Goal: Task Accomplishment & Management: Manage account settings

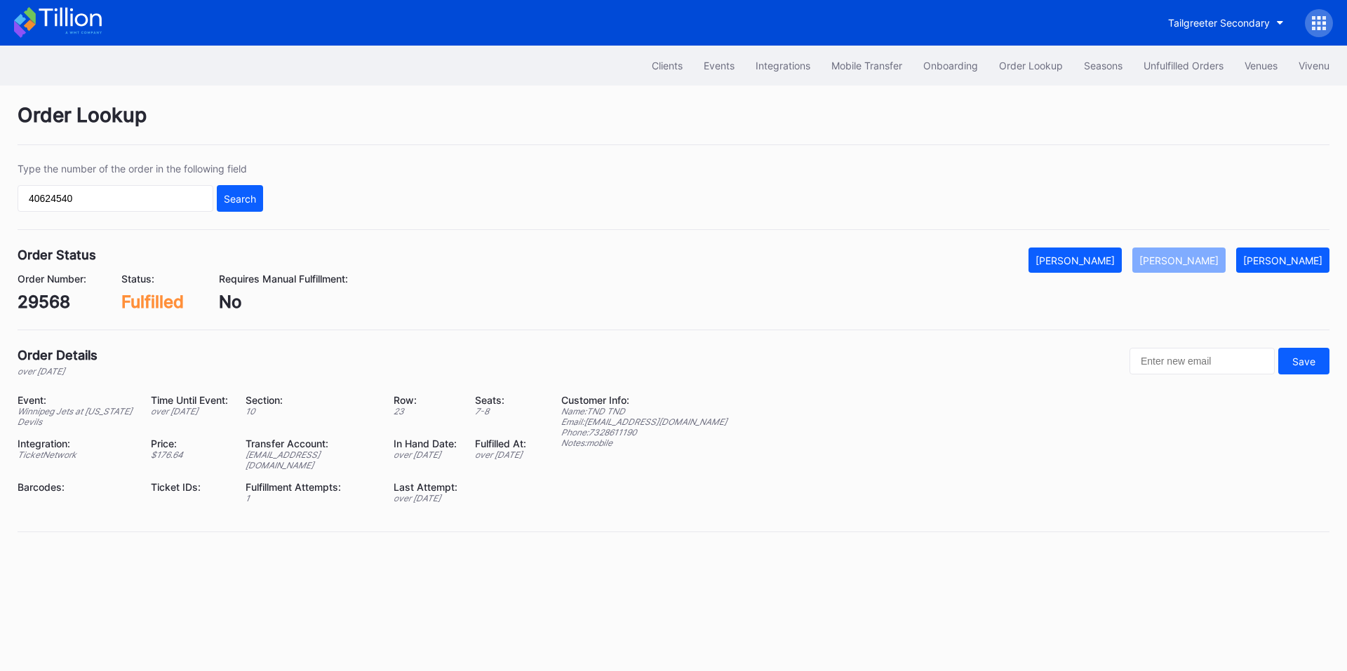
click at [1221, 29] on button "Tailgreeter Secondary" at bounding box center [1225, 23] width 137 height 26
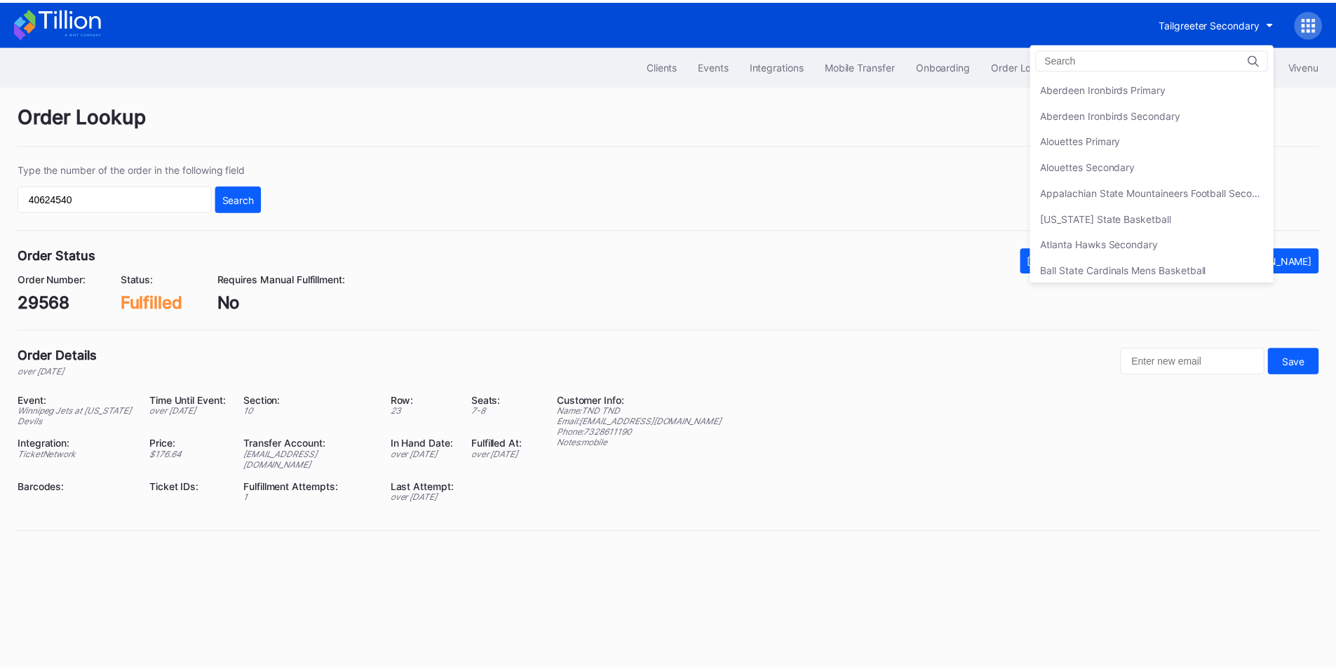
scroll to position [4515, 0]
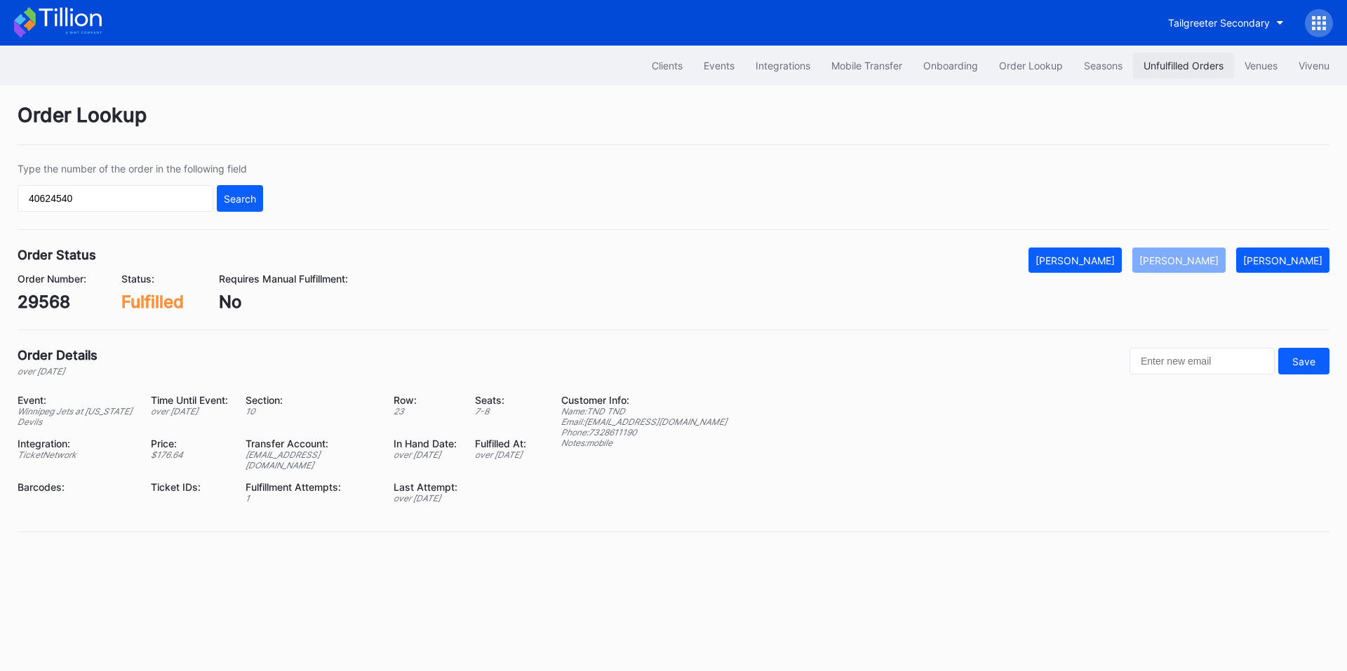
click at [1172, 72] on button "Unfulfilled Orders" at bounding box center [1183, 66] width 101 height 26
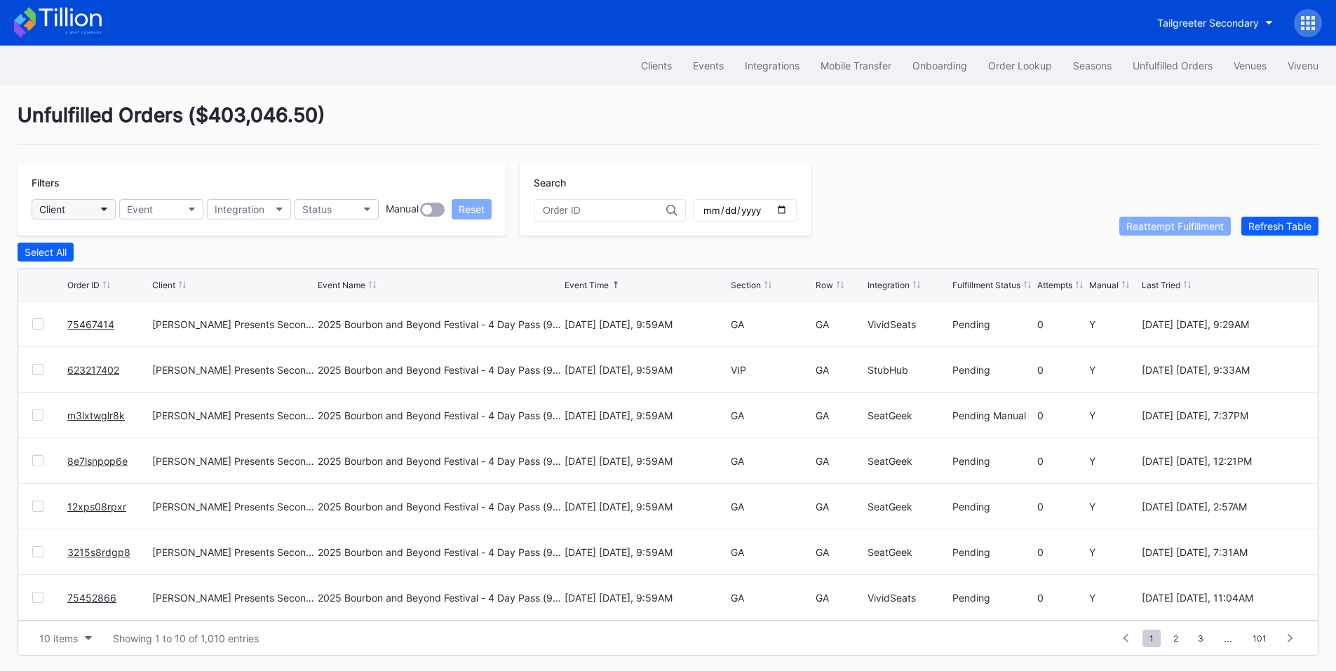
click at [88, 207] on button "Client" at bounding box center [74, 209] width 84 height 20
type input "revel"
click at [147, 319] on div "Revel Stanford Football Secondary" at bounding box center [121, 324] width 159 height 12
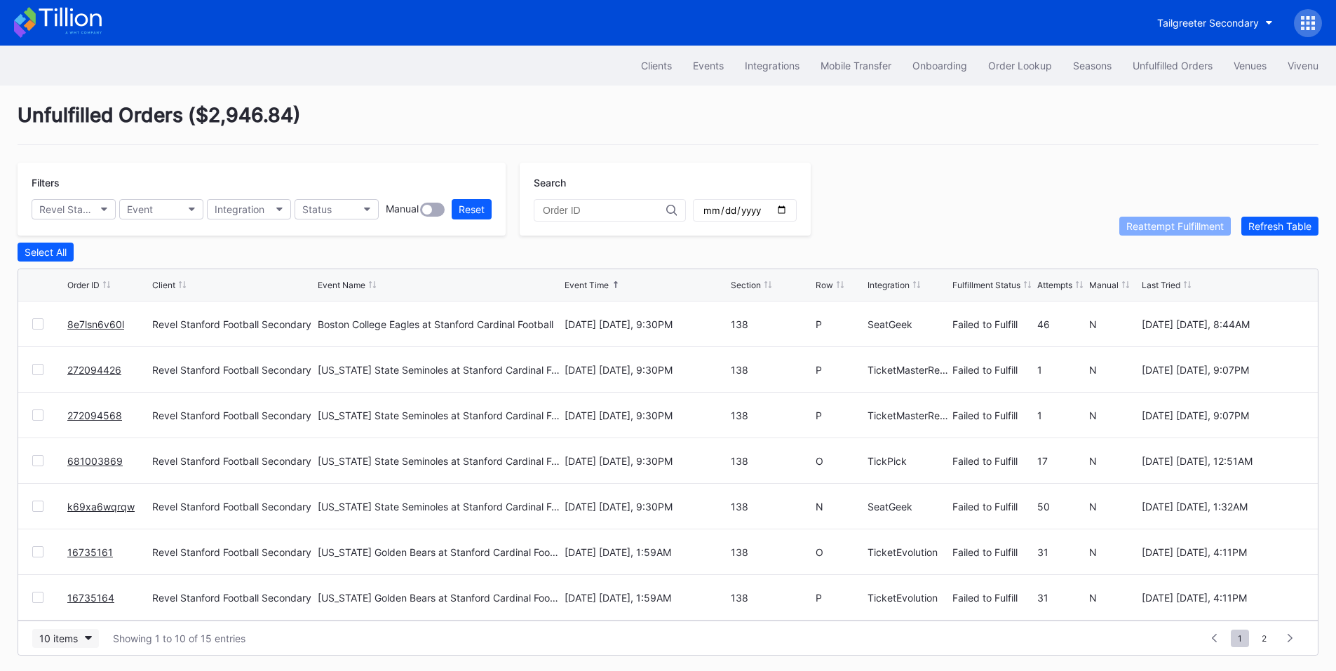
click at [79, 642] on button "10 items" at bounding box center [65, 638] width 67 height 19
click at [81, 605] on div "200 items" at bounding box center [66, 607] width 46 height 12
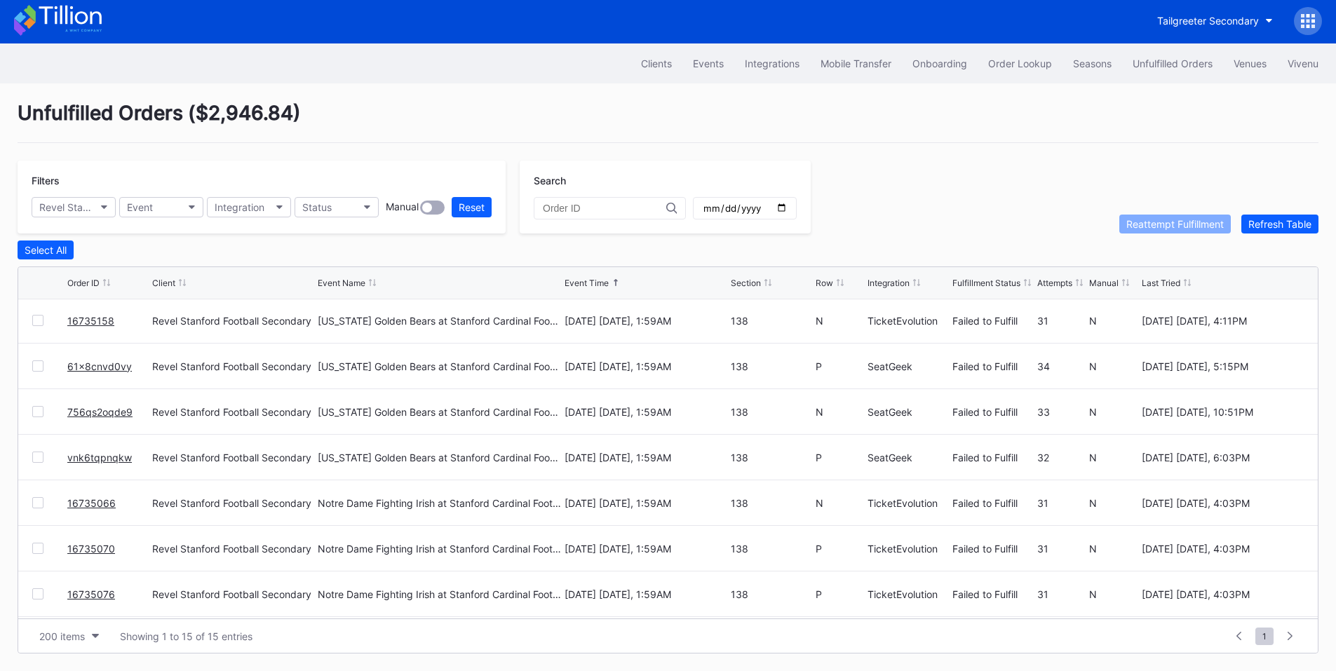
scroll to position [365, 0]
drag, startPoint x: 115, startPoint y: 462, endPoint x: 51, endPoint y: 462, distance: 63.8
click at [51, 462] on div "16735066 Revel Stanford Football Secondary Notre Dame Fighting Irish at Stanfor…" at bounding box center [668, 459] width 1300 height 46
copy div "16735066"
drag, startPoint x: 117, startPoint y: 510, endPoint x: 53, endPoint y: 502, distance: 64.3
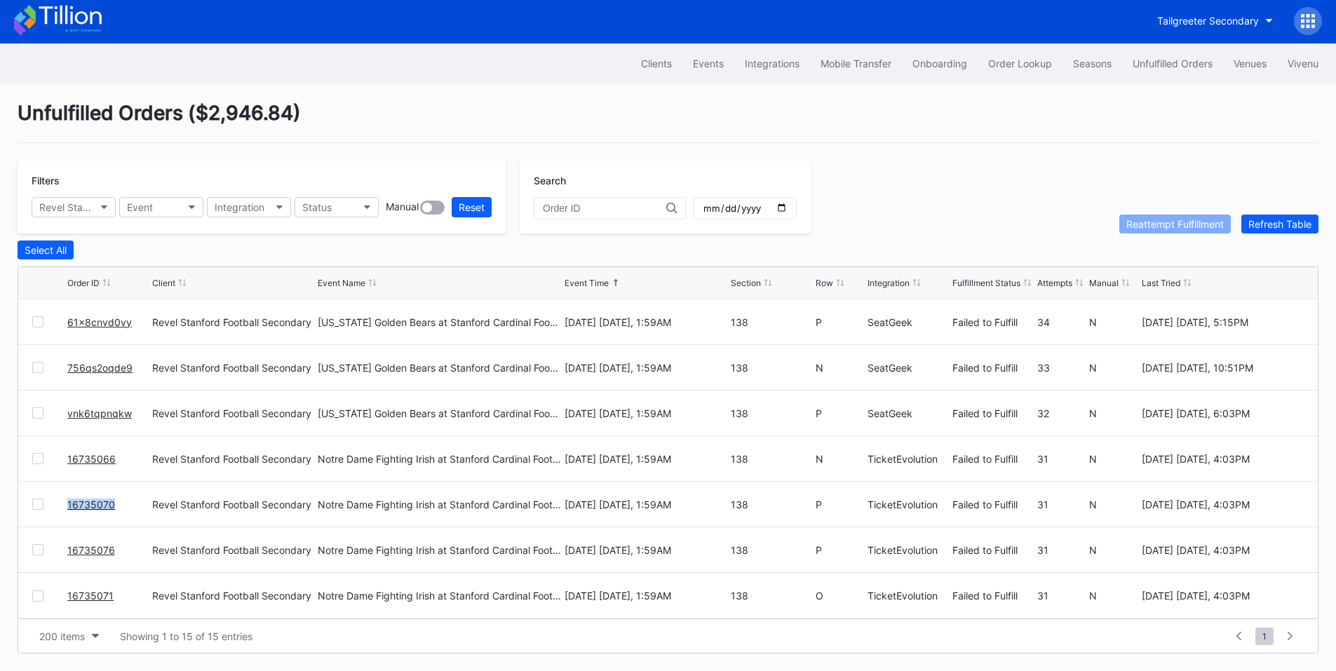
click at [53, 502] on div "16735070 Revel Stanford Football Secondary Notre Dame Fighting Irish at Stanfor…" at bounding box center [668, 505] width 1300 height 46
copy div "16735070"
drag, startPoint x: 116, startPoint y: 557, endPoint x: 41, endPoint y: 541, distance: 76.6
click at [41, 541] on div "16735076 Revel Stanford Football Secondary Notre Dame Fighting Irish at Stanfor…" at bounding box center [668, 550] width 1300 height 46
copy div "16735076"
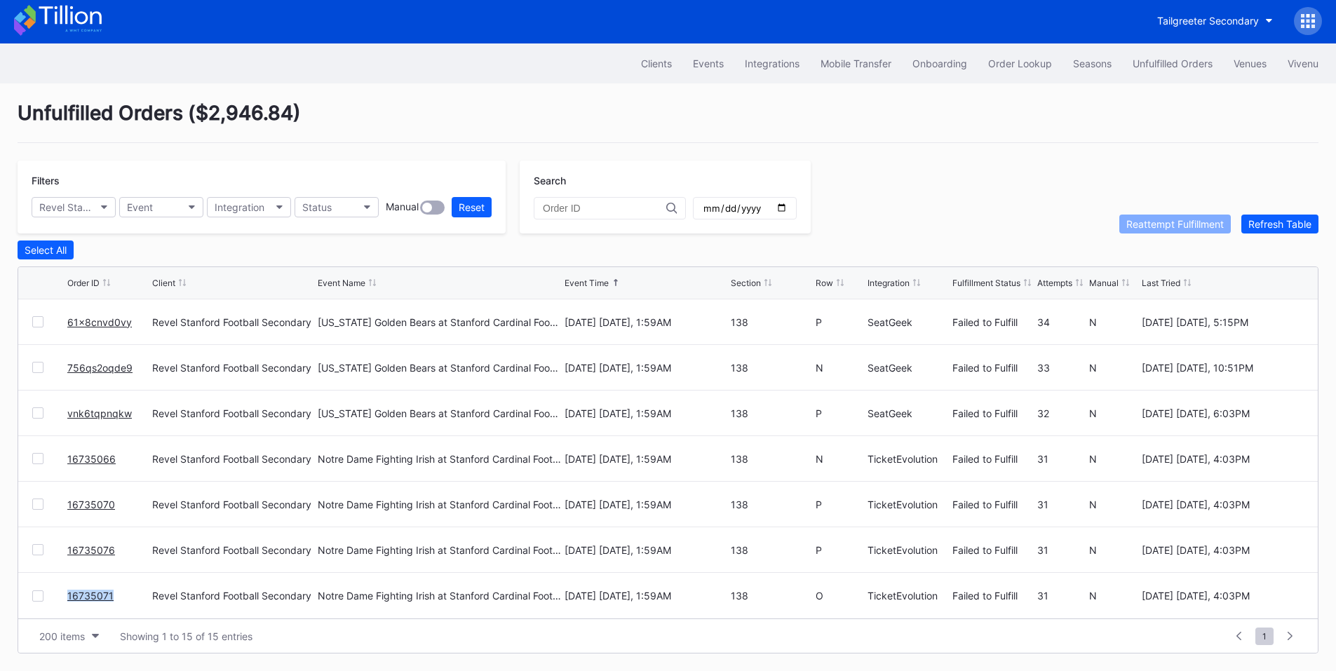
drag, startPoint x: 126, startPoint y: 595, endPoint x: 21, endPoint y: 589, distance: 104.6
click at [21, 589] on div "16735071 Revel Stanford Football Secondary Notre Dame Fighting Irish at Stanfor…" at bounding box center [668, 596] width 1300 height 46
copy div "16735071"
click at [1004, 60] on div "Order Lookup" at bounding box center [1020, 64] width 64 height 12
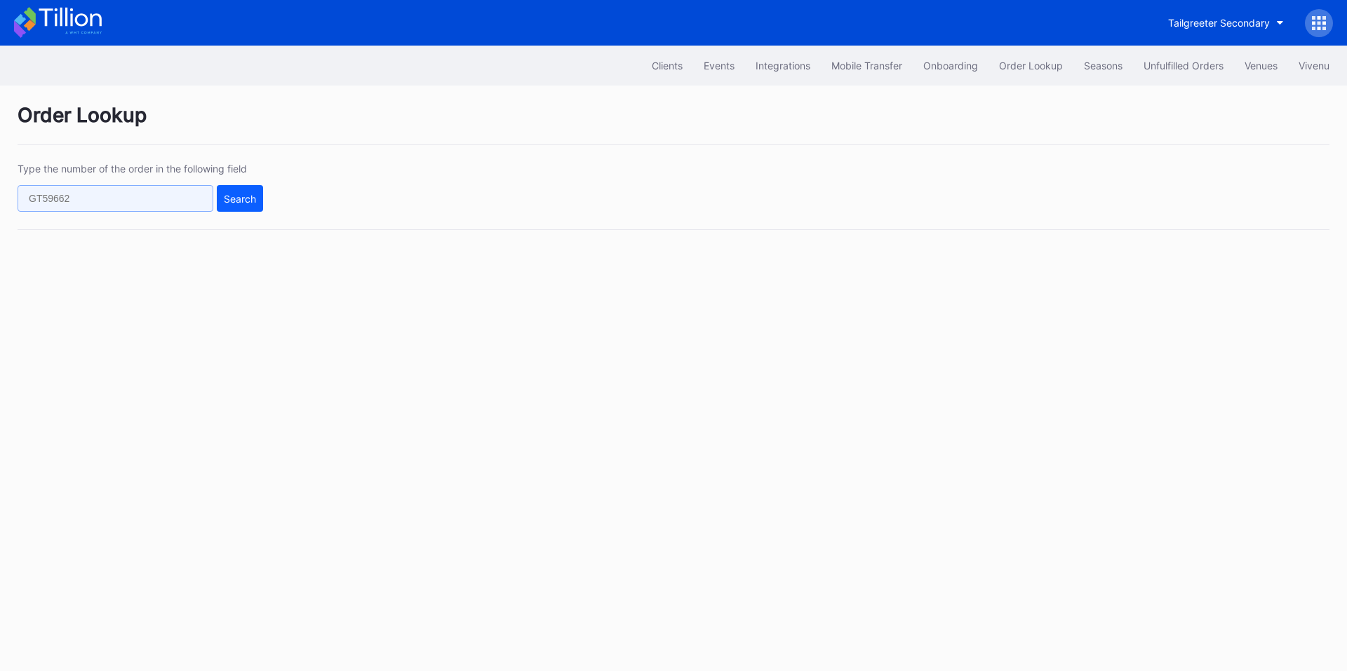
click at [113, 201] on input "text" at bounding box center [116, 198] width 196 height 27
paste input "560383329"
click at [230, 201] on div "Search" at bounding box center [240, 199] width 32 height 12
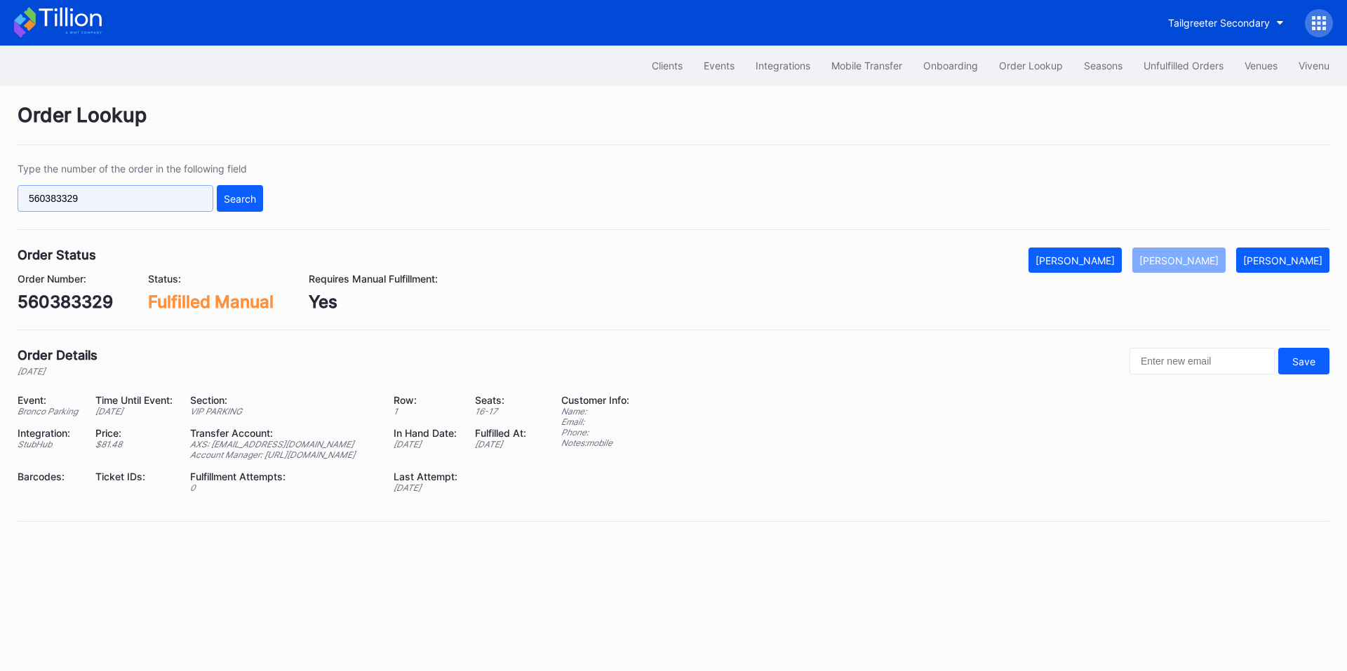
click at [166, 203] on input "560383329" at bounding box center [116, 198] width 196 height 27
paste input "k69xa6wqrqw"
type input "k69xa6wqrqw"
click at [252, 194] on div "Search" at bounding box center [240, 199] width 32 height 12
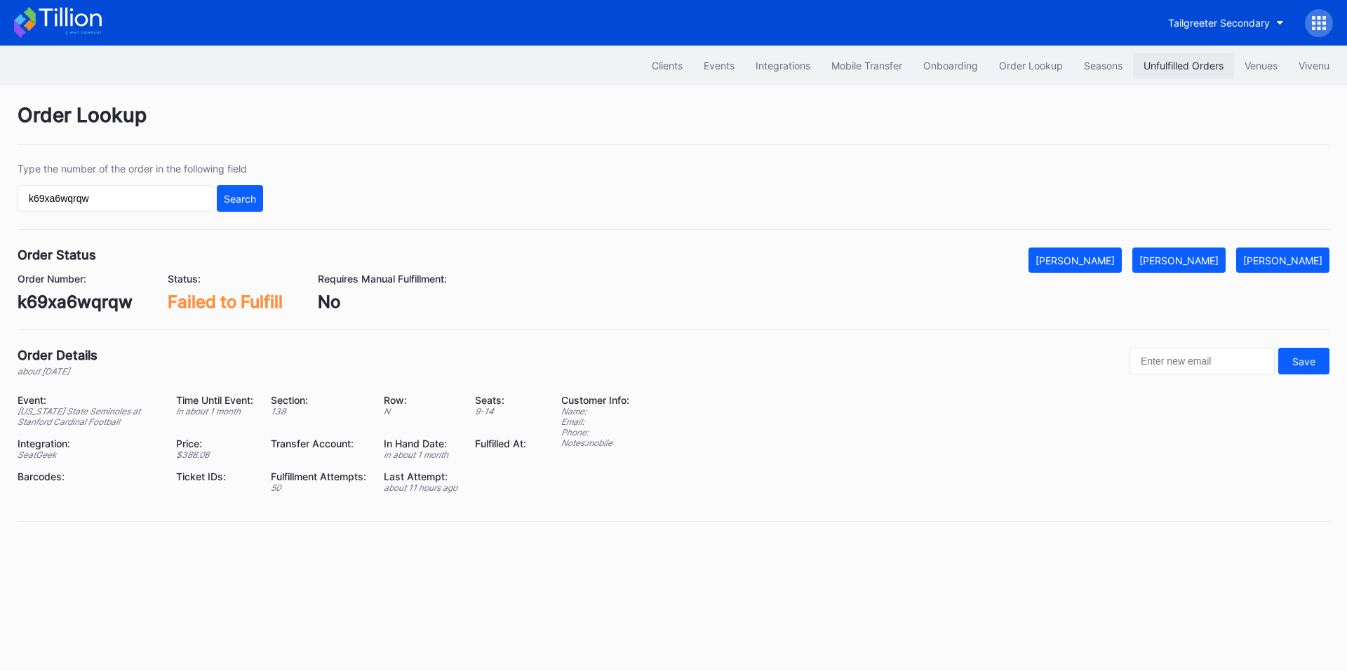
click at [1202, 59] on button "Unfulfilled Orders" at bounding box center [1183, 66] width 101 height 26
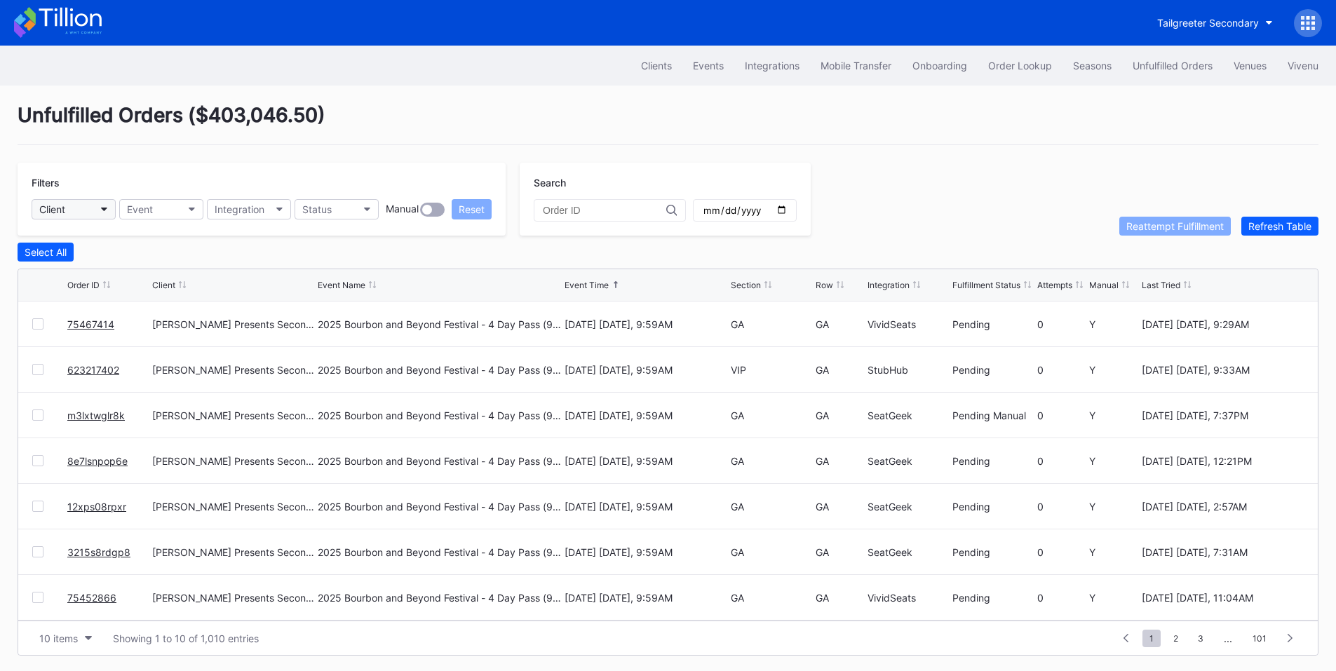
click at [88, 208] on button "Client" at bounding box center [74, 209] width 84 height 20
type input "revel"
click at [140, 335] on div "Revel Stanford Football Secondary" at bounding box center [154, 324] width 245 height 26
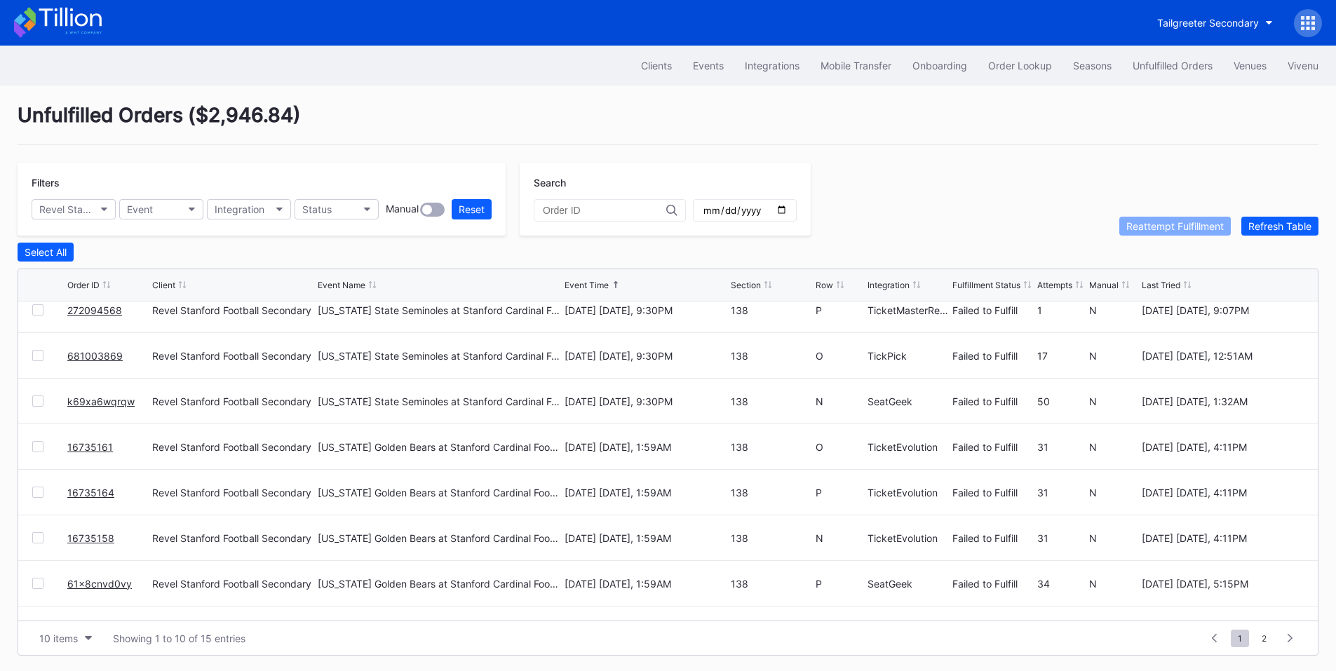
scroll to position [137, 0]
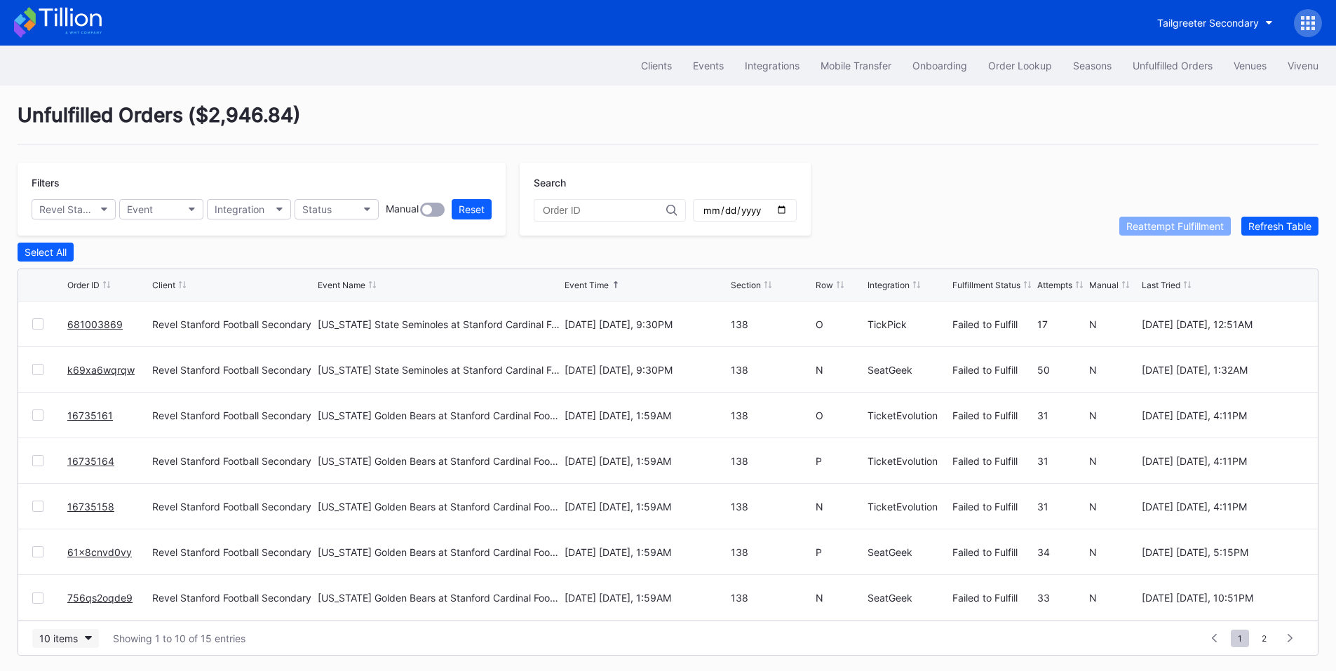
click at [54, 637] on div "10 items" at bounding box center [58, 639] width 39 height 12
click at [80, 598] on div "200 items" at bounding box center [65, 607] width 67 height 26
click at [788, 207] on input "date" at bounding box center [745, 210] width 86 height 13
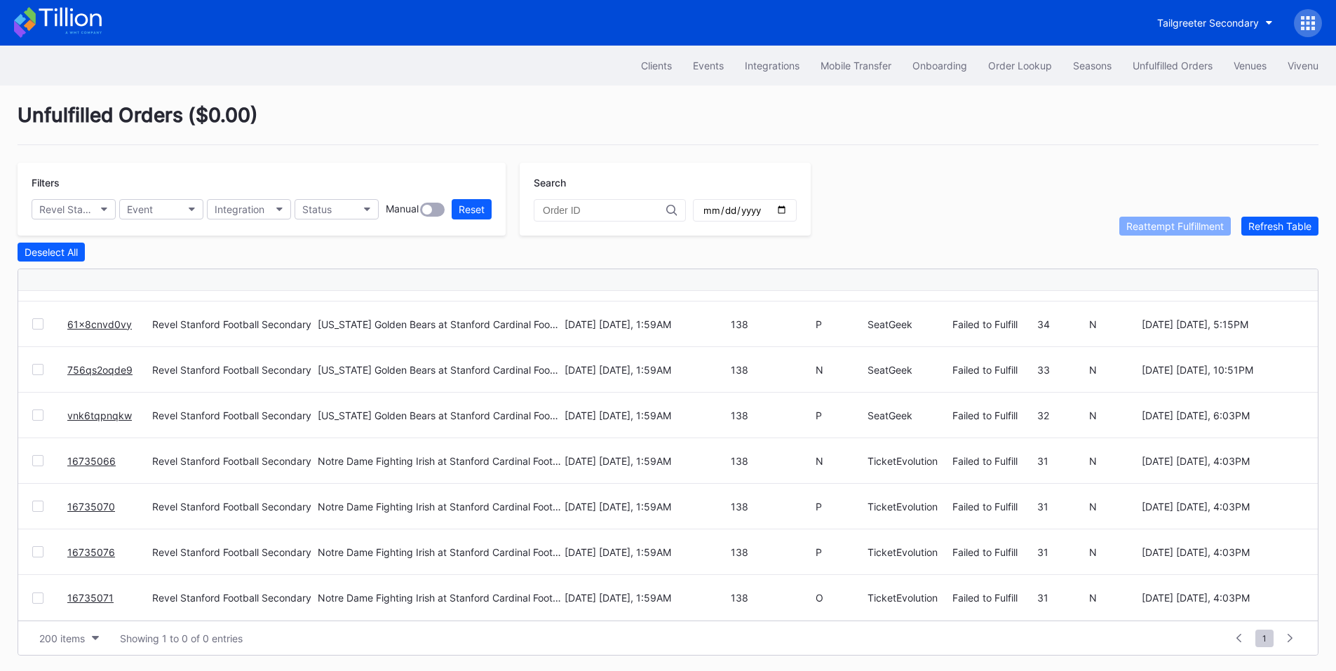
scroll to position [0, 0]
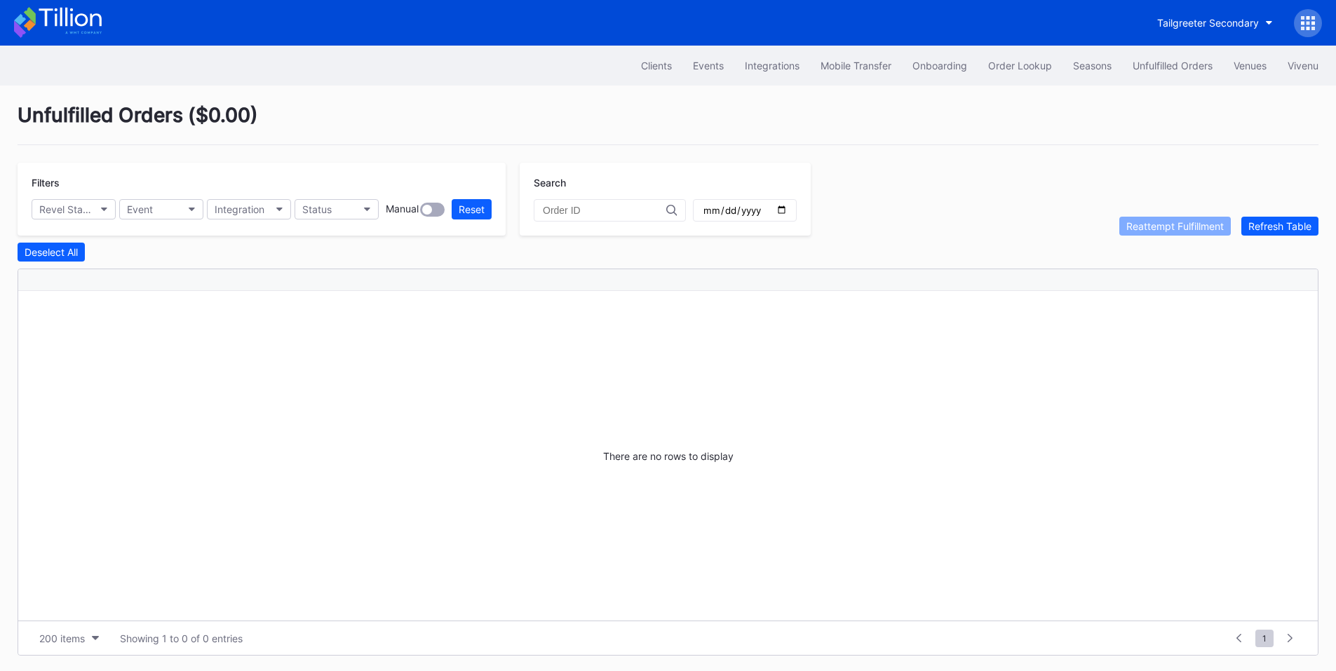
type input "2025-11-30"
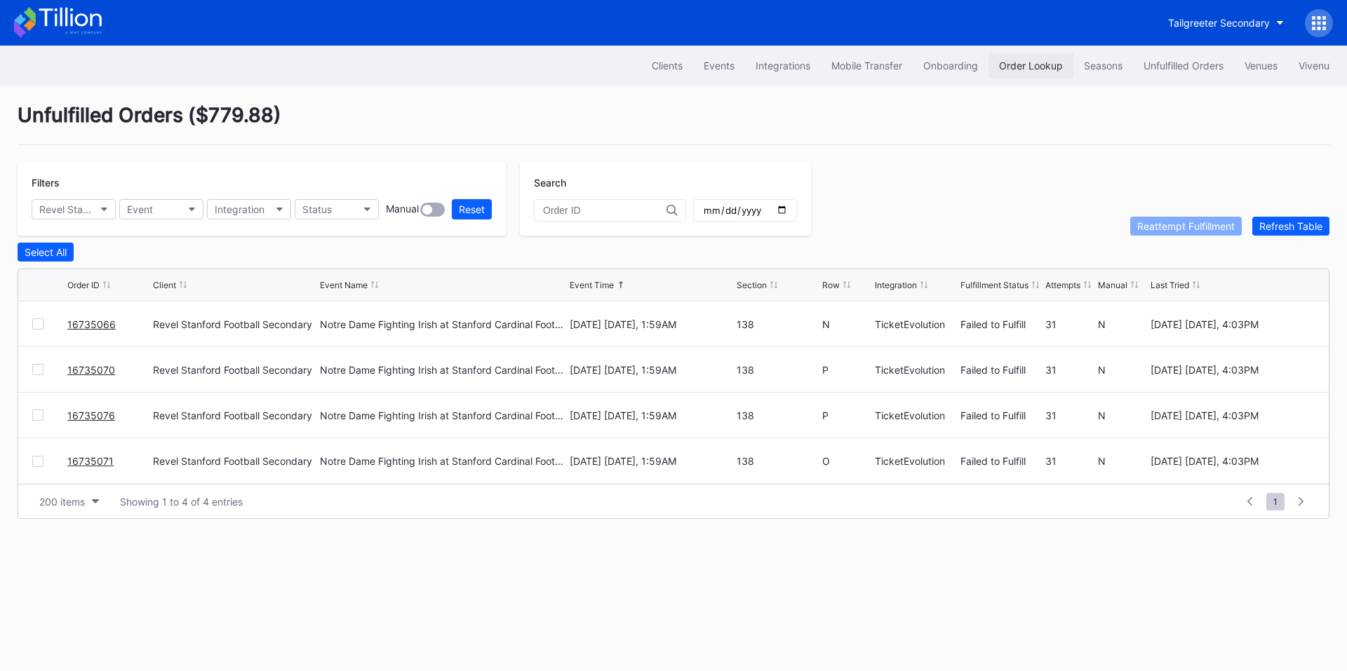
click at [1025, 68] on div "Order Lookup" at bounding box center [1031, 66] width 64 height 12
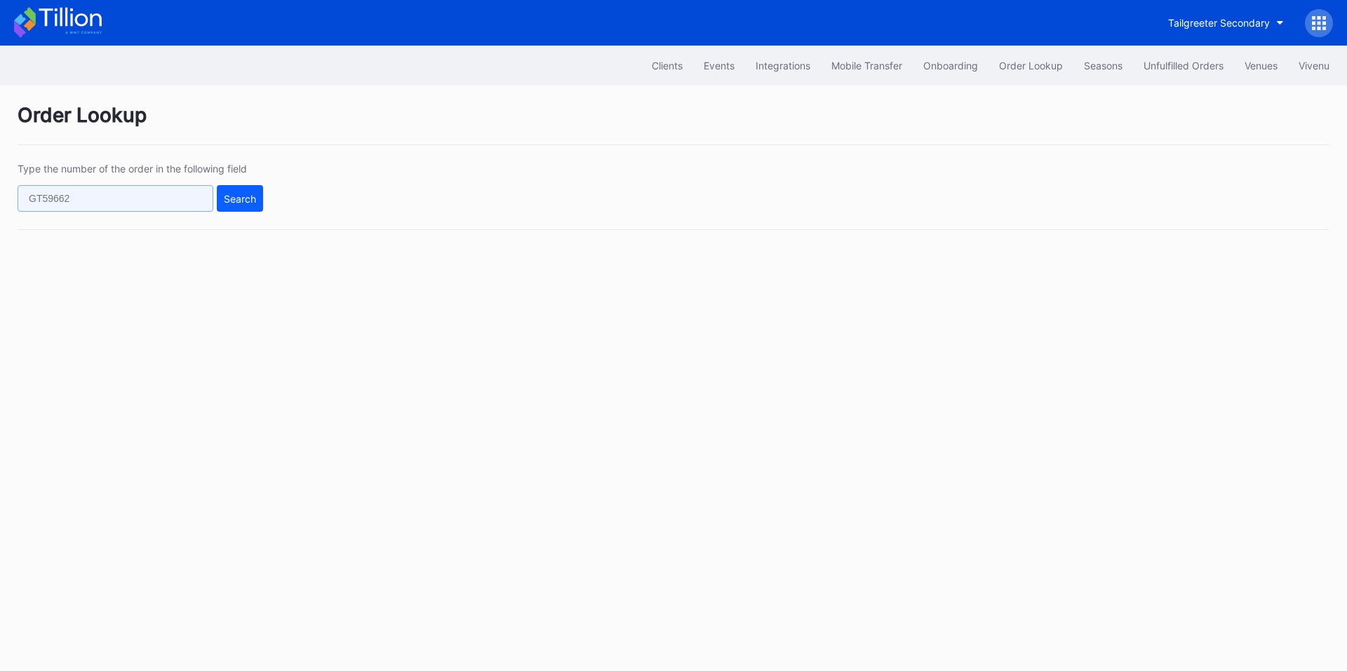
click at [101, 195] on input "text" at bounding box center [116, 198] width 196 height 27
paste input "16735066"
click at [229, 200] on div "Search" at bounding box center [240, 199] width 32 height 12
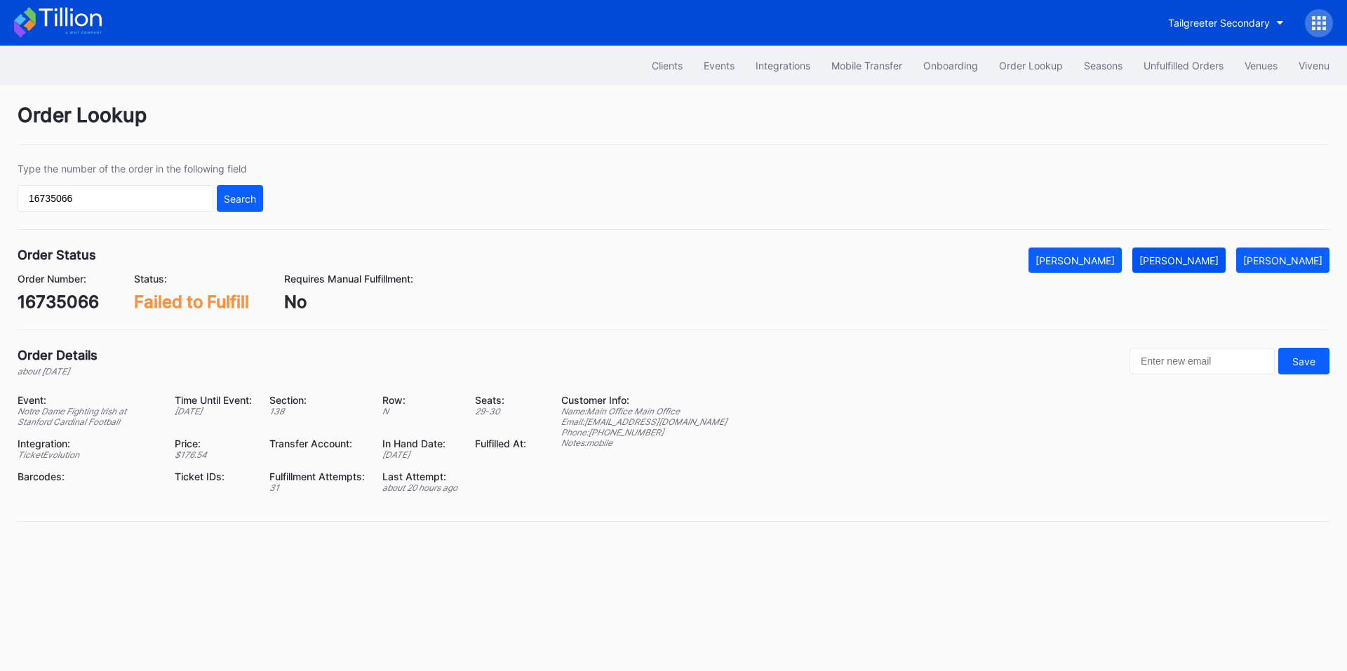
click at [1199, 262] on div "Mark Fulfilled" at bounding box center [1178, 261] width 79 height 12
click at [114, 202] on input "16735066" at bounding box center [116, 198] width 196 height 27
paste input "71"
click at [239, 193] on div "Search" at bounding box center [240, 199] width 32 height 12
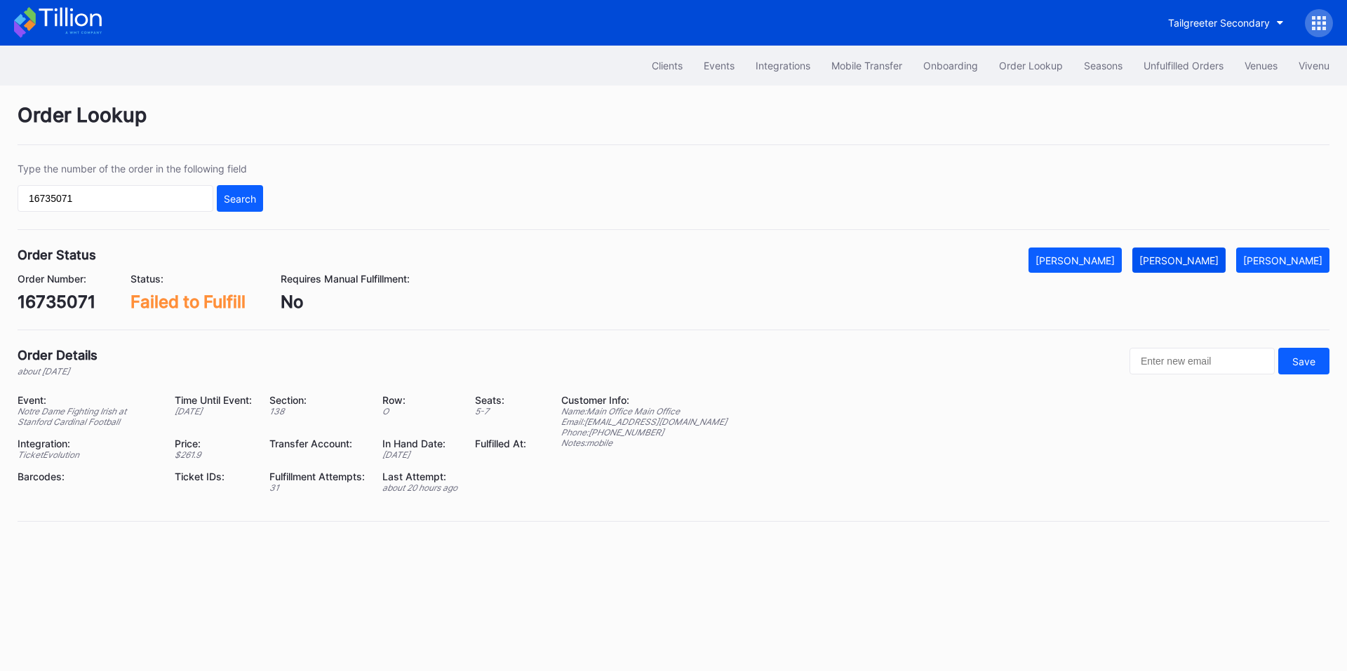
click at [1192, 264] on div "Mark Fulfilled" at bounding box center [1178, 261] width 79 height 12
click at [170, 196] on input "16735071" at bounding box center [116, 198] width 196 height 27
paste input "0"
click at [251, 198] on div "Search" at bounding box center [240, 199] width 32 height 12
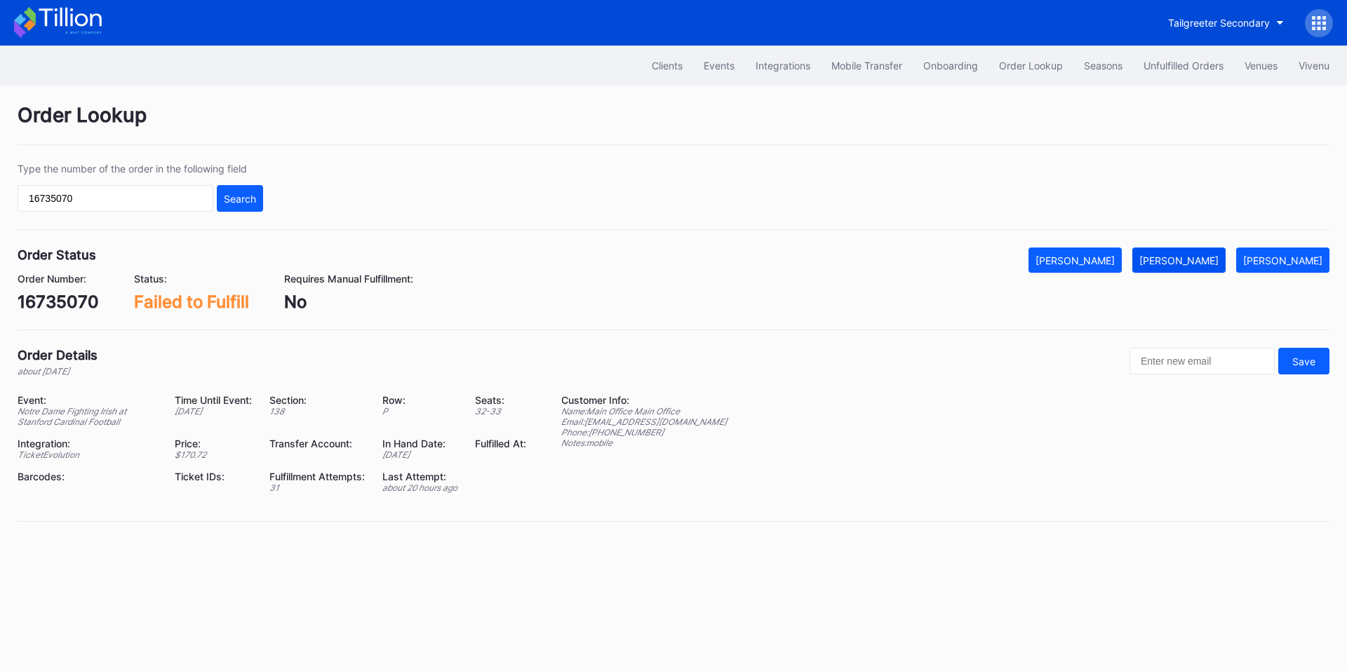
click at [1214, 260] on div "Mark Fulfilled" at bounding box center [1178, 261] width 79 height 12
click at [108, 193] on input "16735070" at bounding box center [116, 198] width 196 height 27
click at [108, 192] on input "16735070" at bounding box center [116, 198] width 196 height 27
paste input "6"
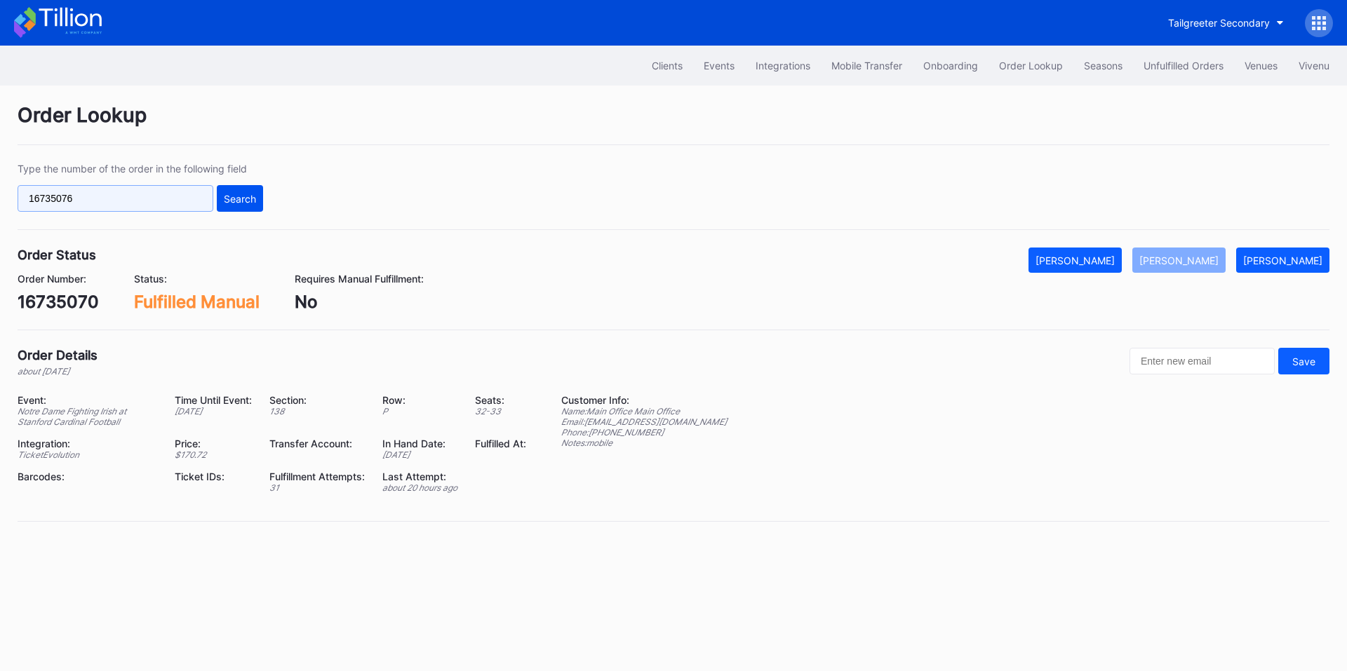
type input "16735076"
click at [245, 208] on button "Search" at bounding box center [240, 198] width 46 height 27
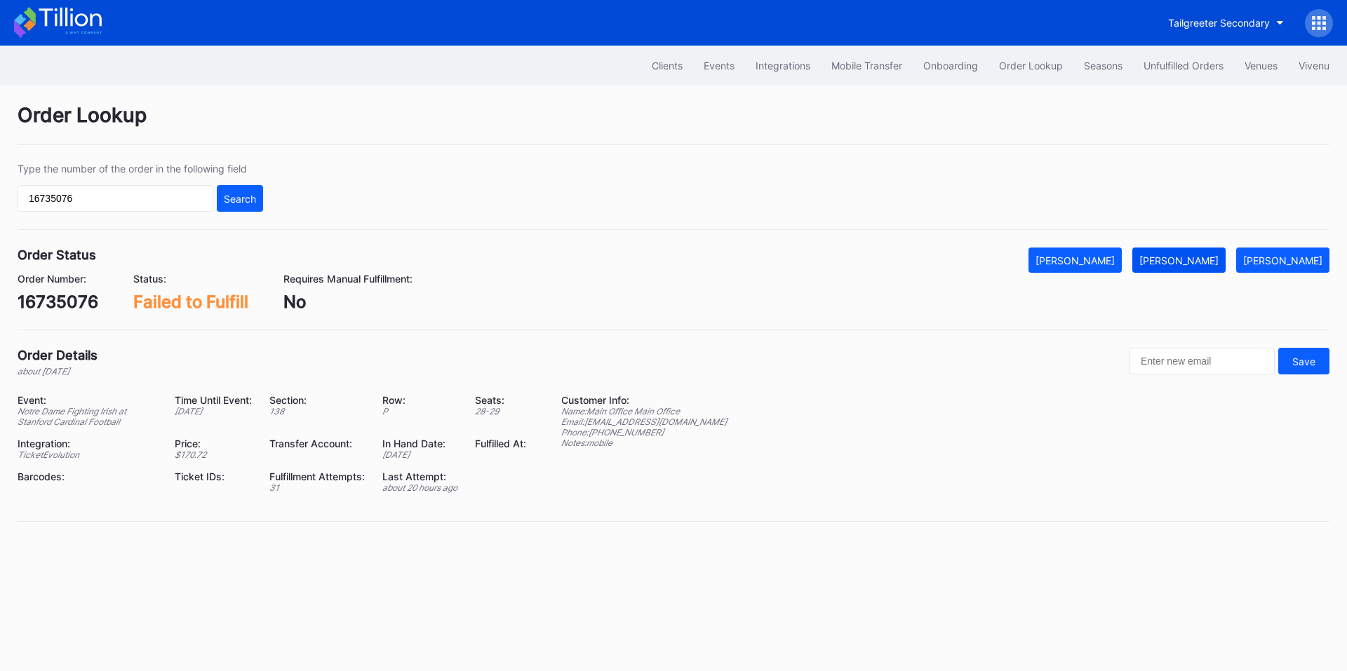
click at [1189, 262] on div "Mark Fulfilled" at bounding box center [1178, 261] width 79 height 12
click at [1160, 61] on div "Unfulfilled Orders" at bounding box center [1183, 66] width 80 height 12
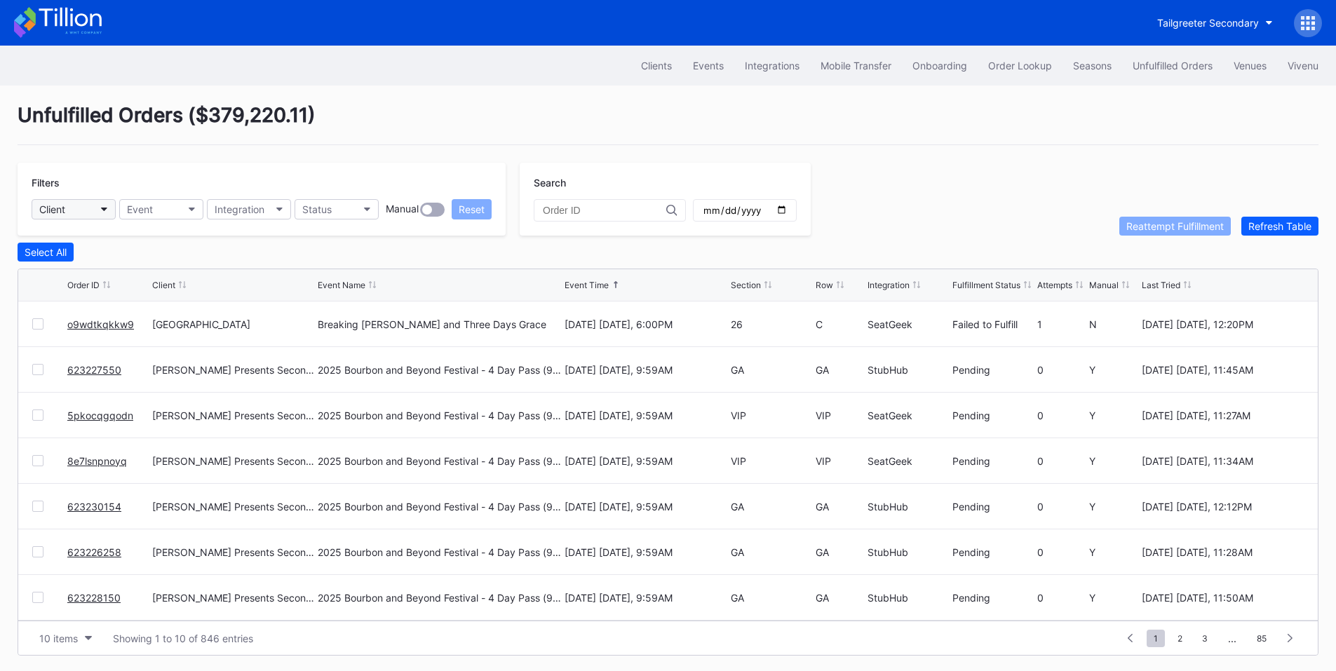
click at [75, 209] on button "Client" at bounding box center [74, 209] width 84 height 20
type input "[PERSON_NAME]"
click at [109, 264] on div "Revel Stanford Football Secondary" at bounding box center [122, 272] width 180 height 26
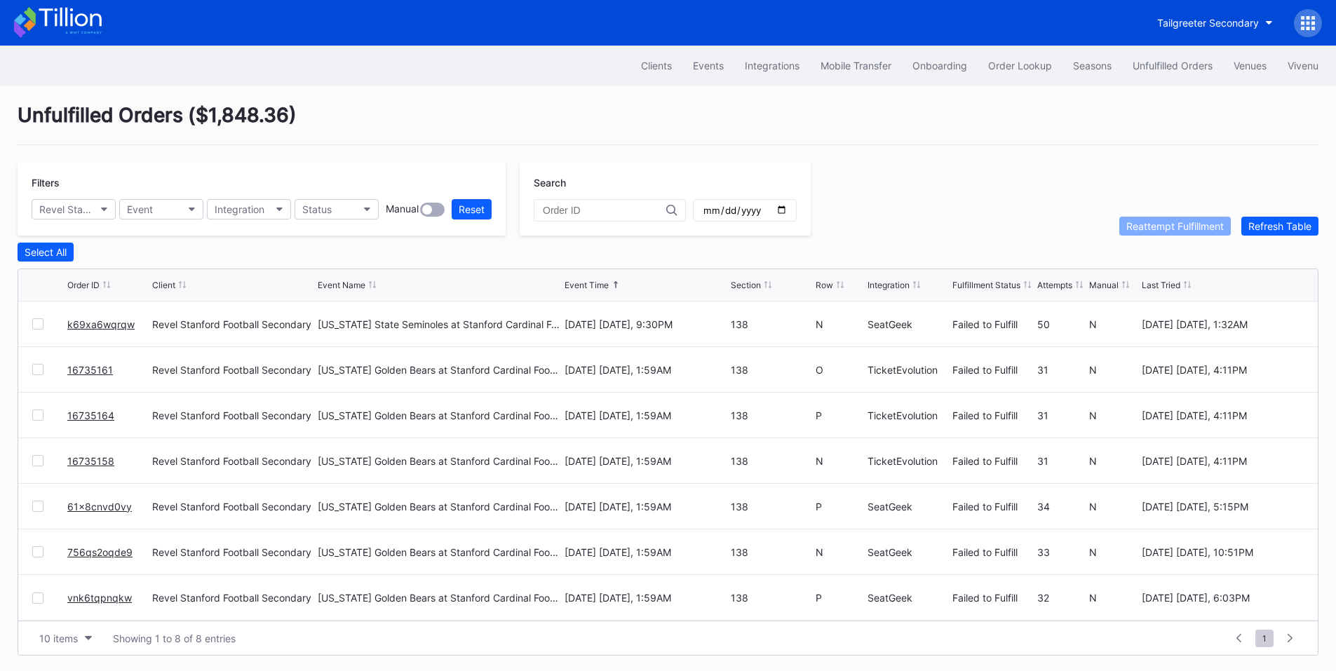
scroll to position [6, 0]
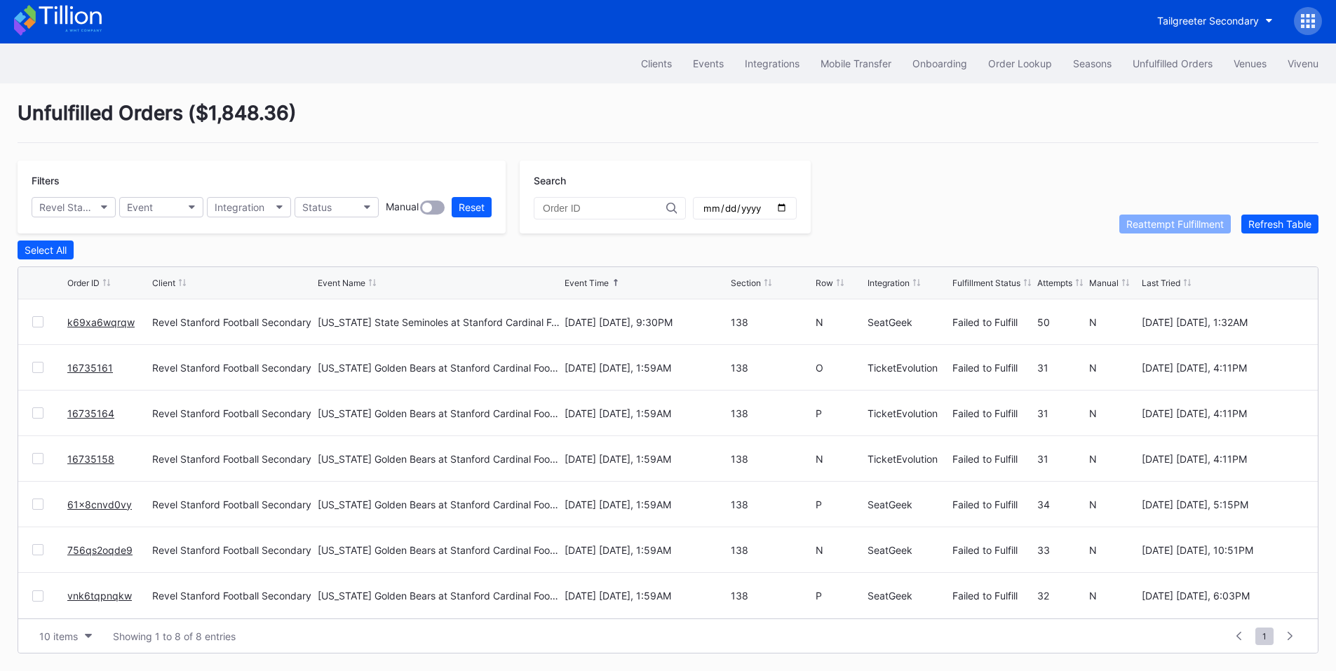
click at [788, 205] on input "date" at bounding box center [745, 208] width 86 height 13
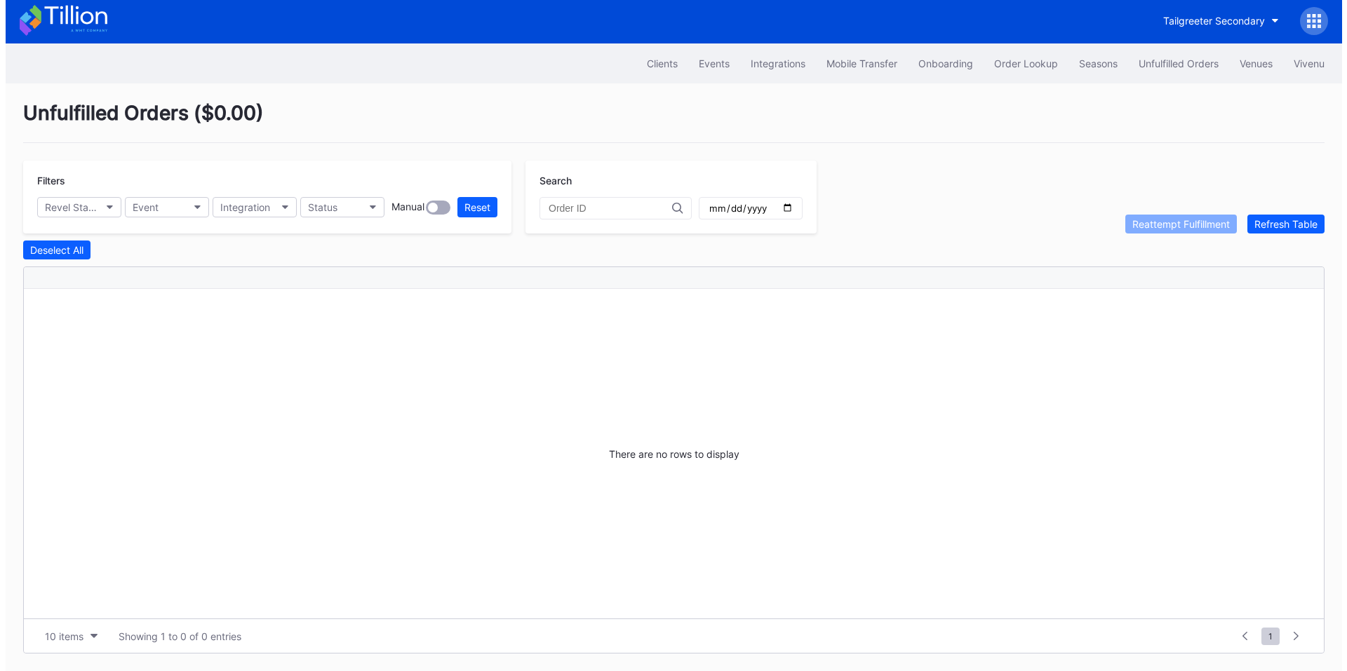
scroll to position [0, 0]
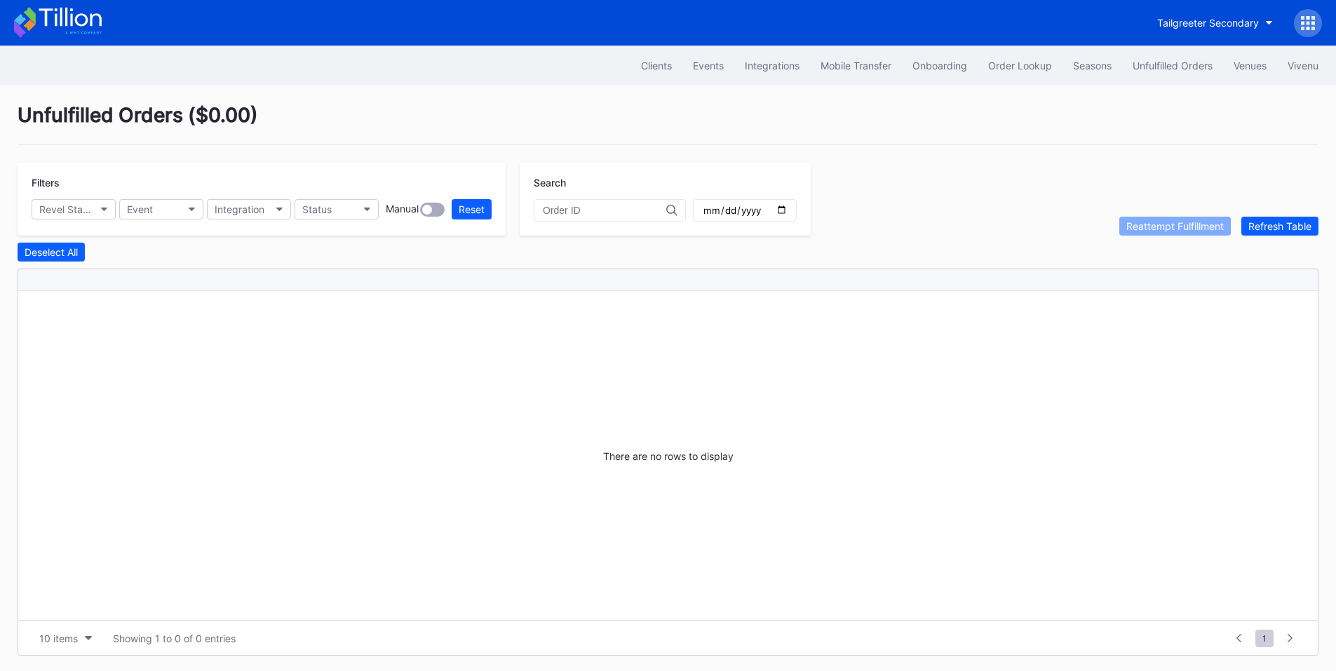
type input "[DATE]"
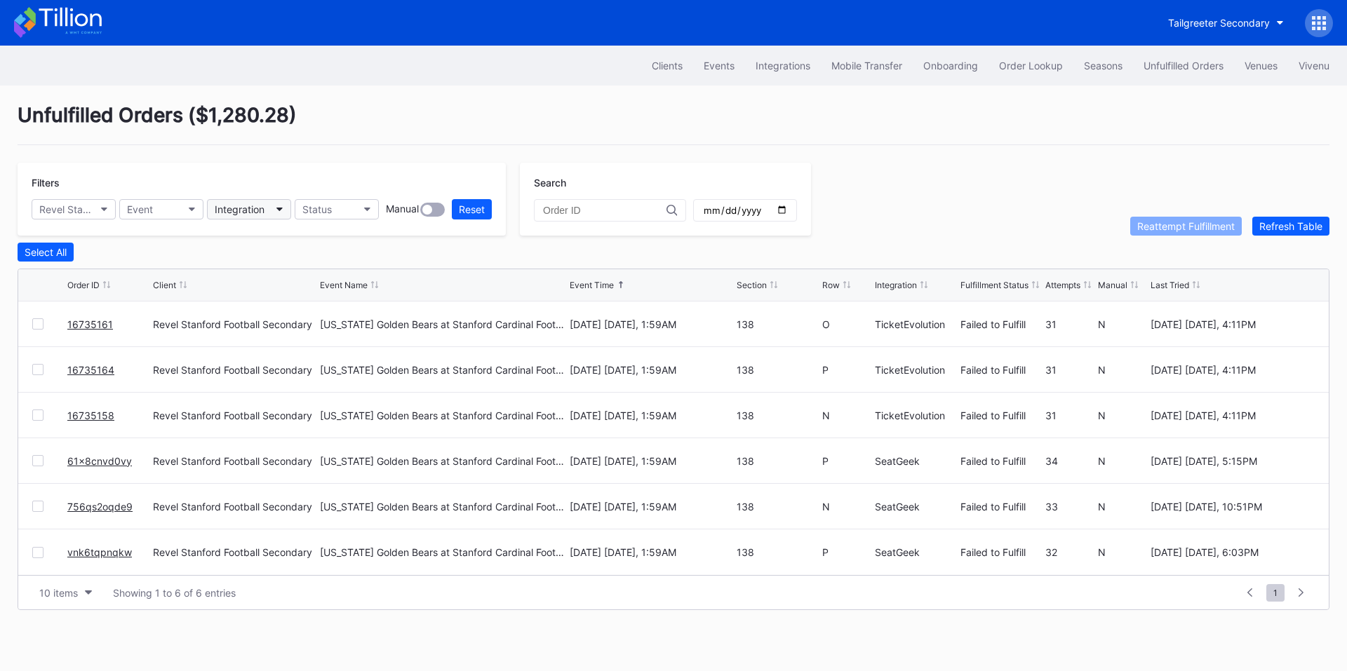
click at [247, 208] on div "Integration" at bounding box center [240, 209] width 50 height 12
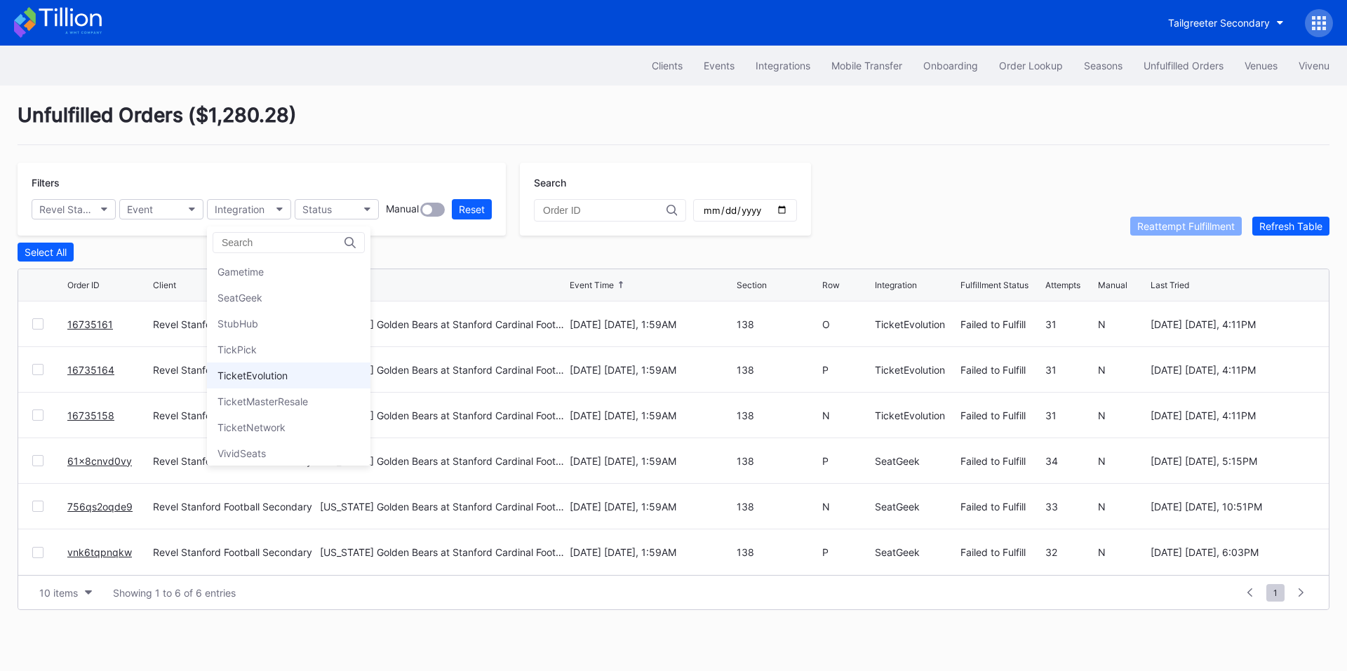
click at [281, 375] on div "TicketEvolution" at bounding box center [252, 376] width 70 height 12
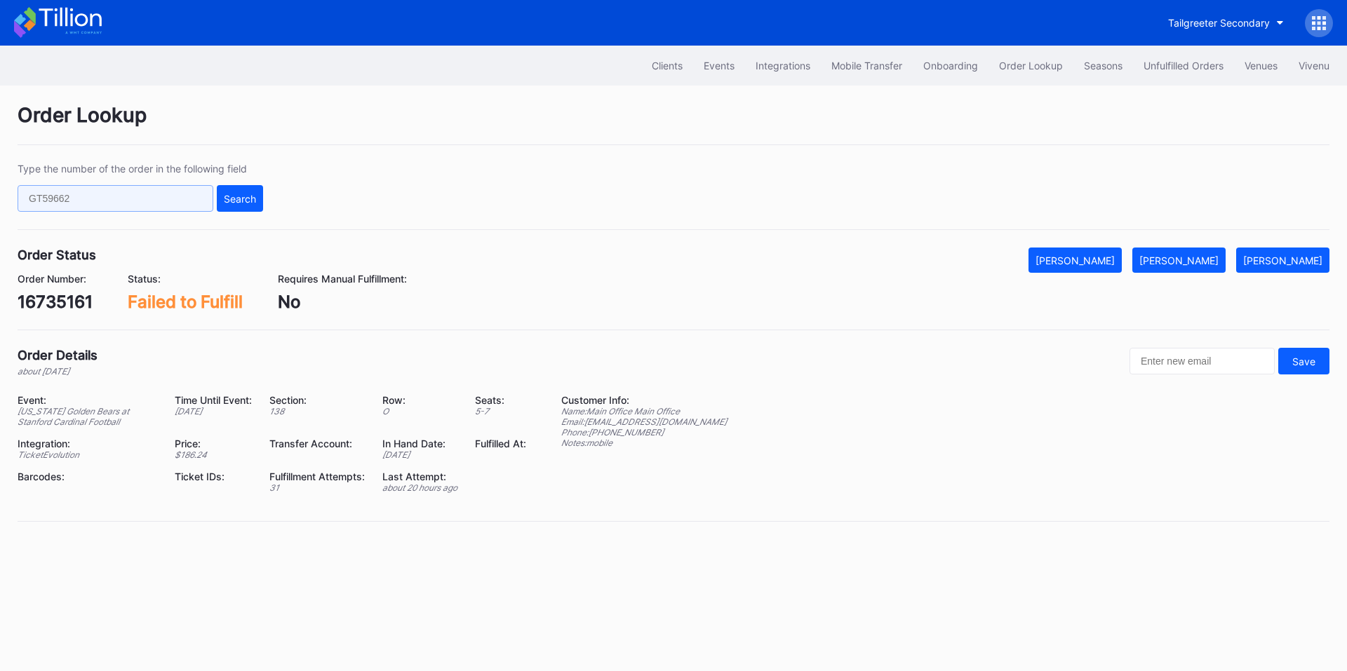
click at [109, 201] on input "text" at bounding box center [116, 198] width 196 height 27
paste input "16735158"
click at [250, 198] on div "Search" at bounding box center [240, 199] width 32 height 12
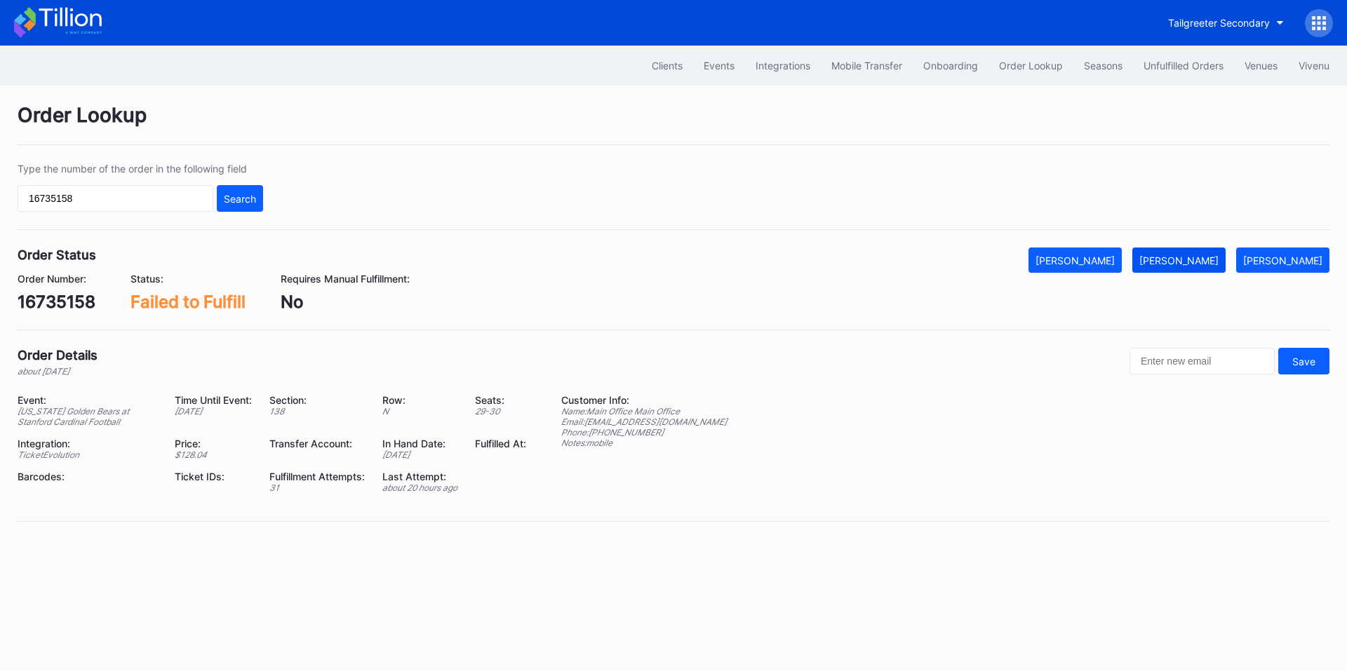
click at [1198, 262] on div "Mark Fulfilled" at bounding box center [1178, 261] width 79 height 12
click at [141, 194] on input "16735158" at bounding box center [116, 198] width 196 height 27
paste input "61"
click at [254, 199] on div "Search" at bounding box center [240, 199] width 32 height 12
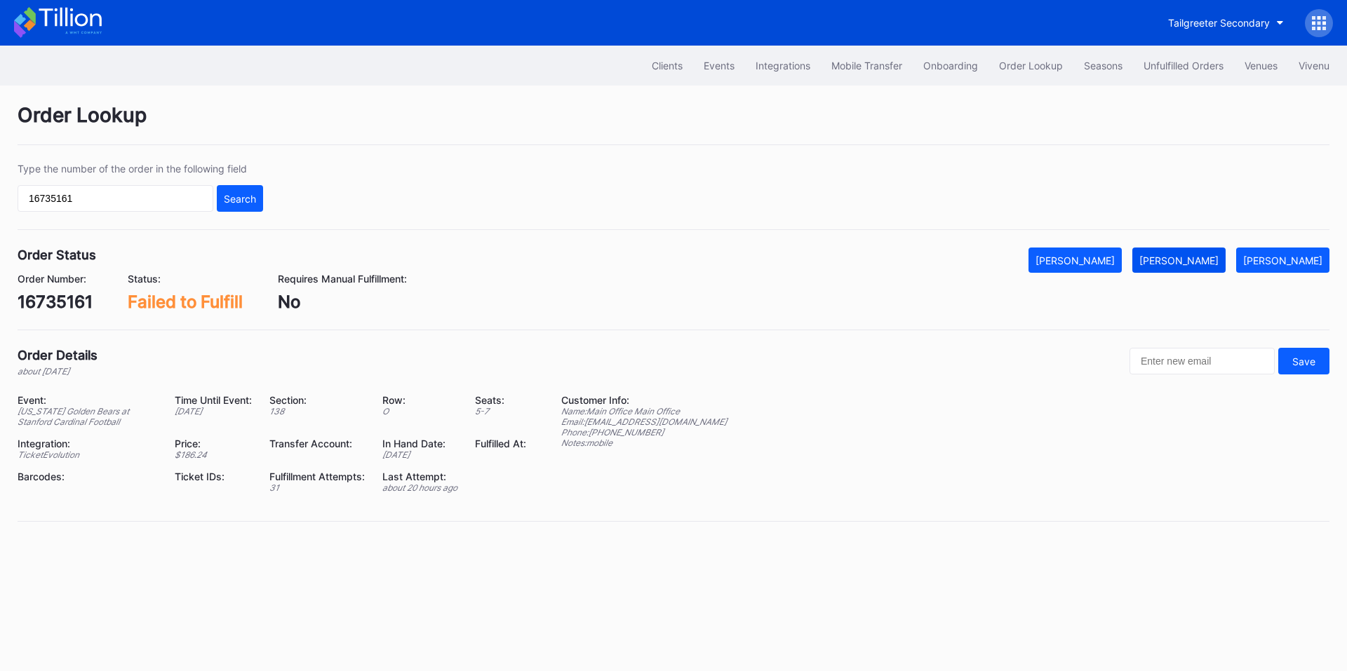
click at [1189, 264] on div "Mark Fulfilled" at bounding box center [1178, 261] width 79 height 12
click at [104, 198] on input "16735161" at bounding box center [116, 198] width 196 height 27
paste input "4"
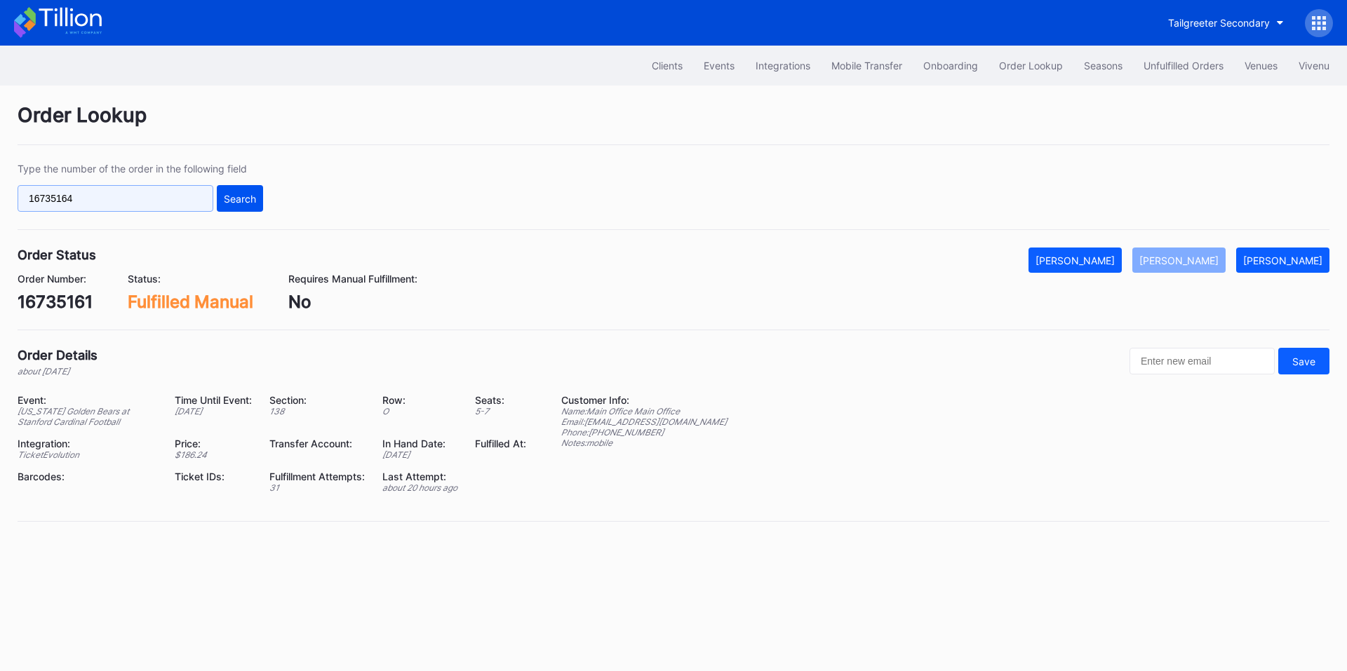
type input "16735164"
click at [245, 197] on div "Search" at bounding box center [240, 199] width 32 height 12
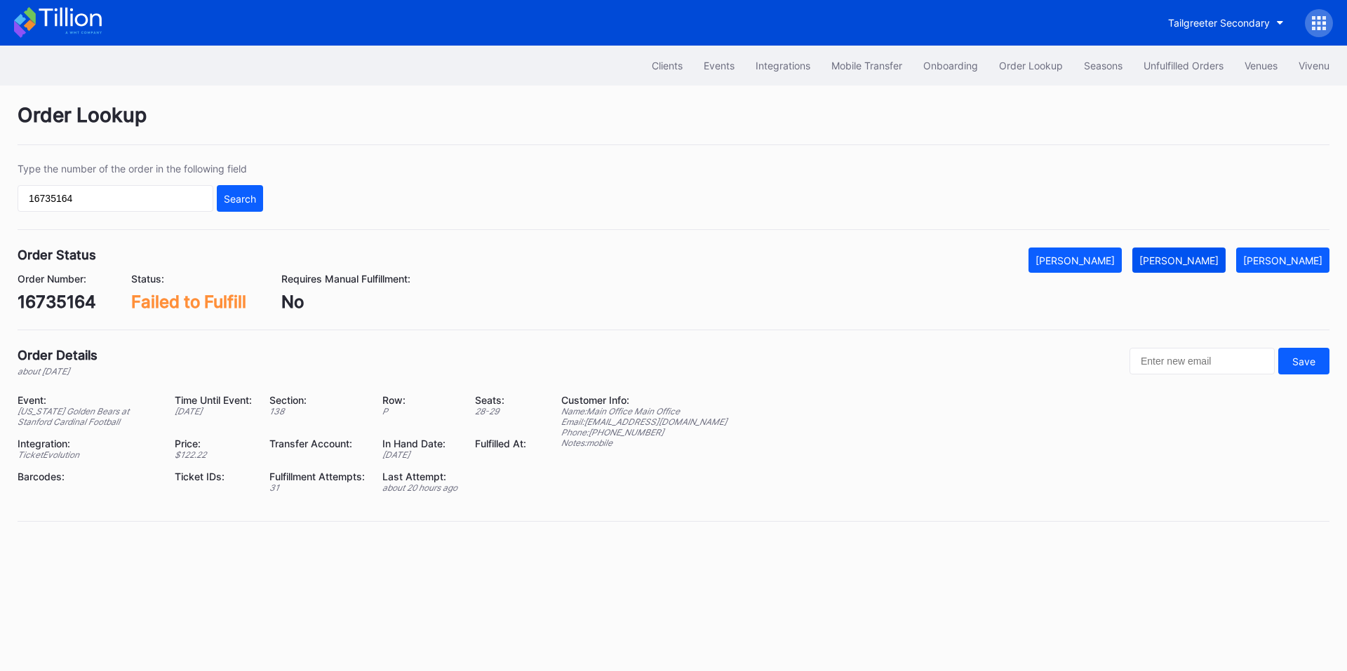
click at [1199, 267] on button "Mark Fulfilled" at bounding box center [1178, 260] width 93 height 25
click at [1186, 67] on div "Unfulfilled Orders" at bounding box center [1183, 66] width 80 height 12
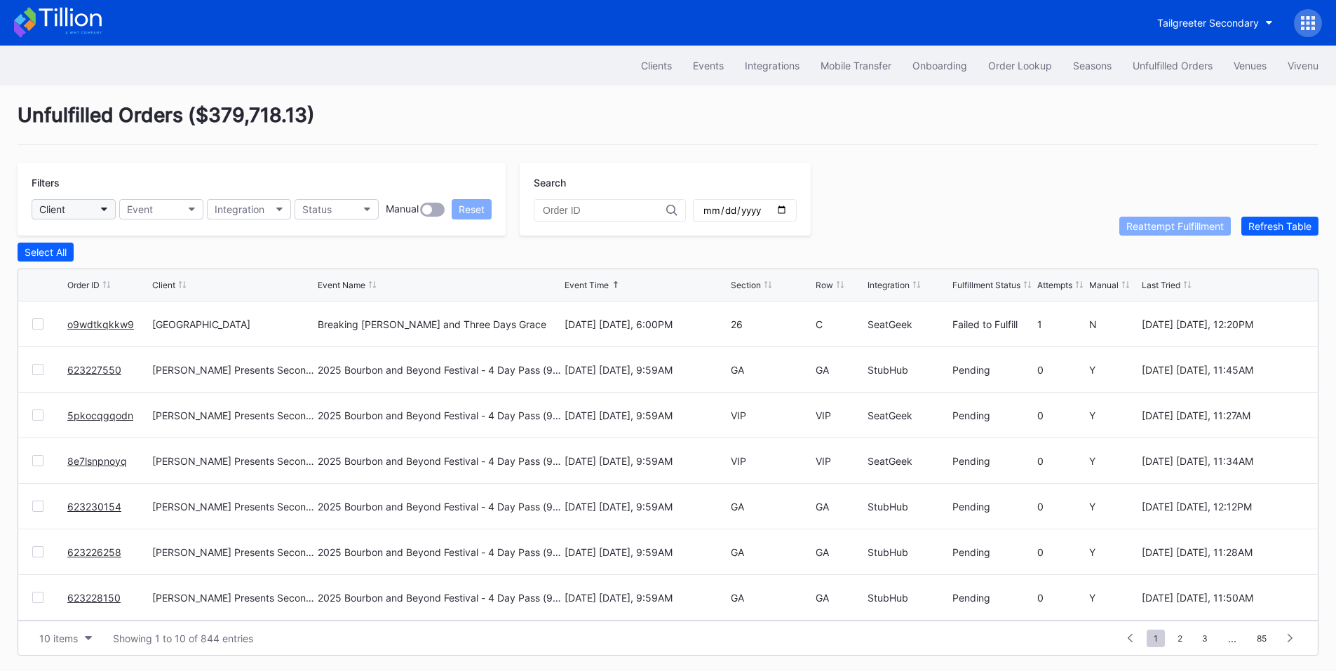
click at [101, 208] on icon "button" at bounding box center [104, 210] width 7 height 4
type input "revel stanford"
click at [130, 272] on div "Revel Stanford Football Secondary" at bounding box center [121, 272] width 159 height 12
